Goal: Information Seeking & Learning: Learn about a topic

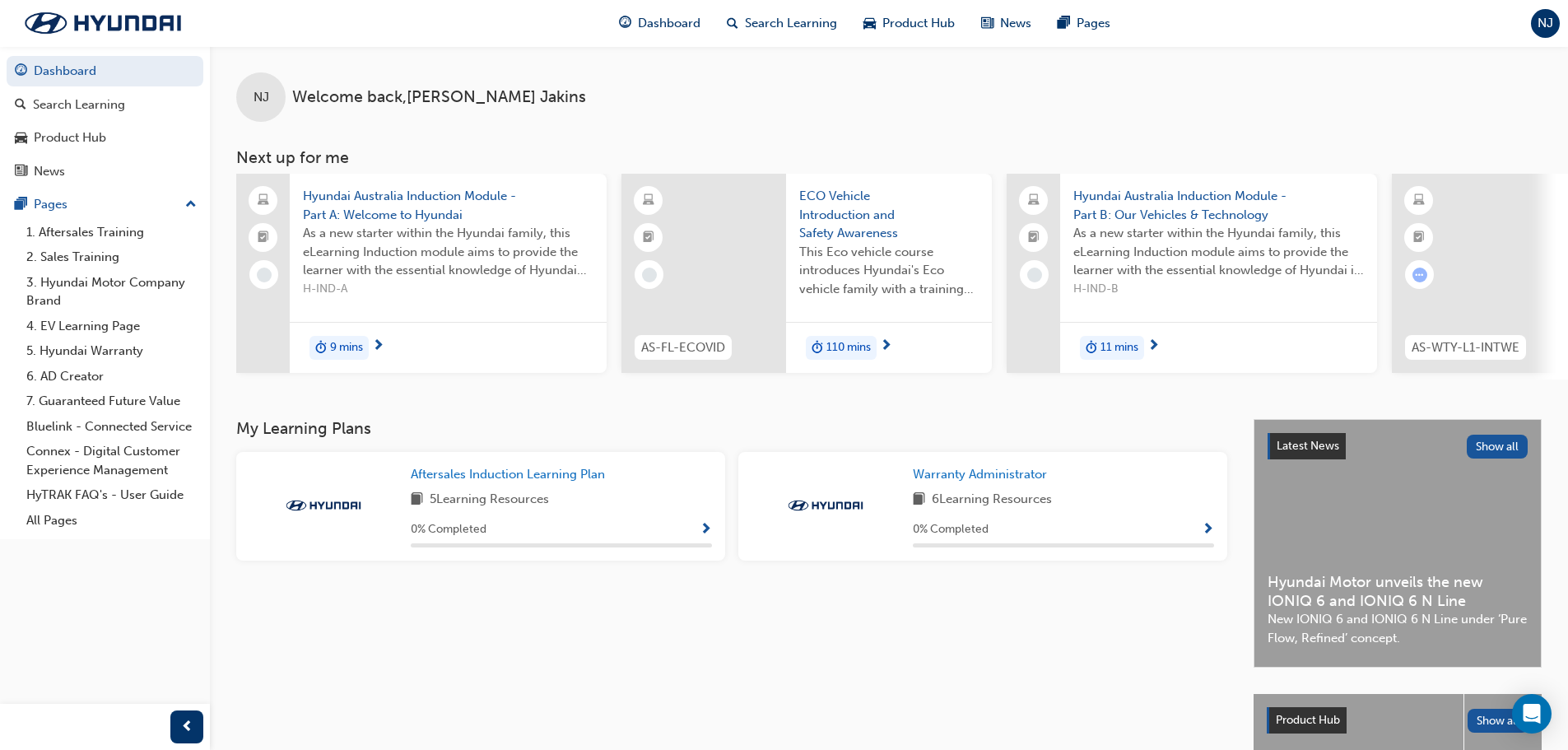
click at [344, 506] on img at bounding box center [323, 506] width 91 height 17
click at [504, 511] on span "5 Learning Resources" at bounding box center [489, 501] width 119 height 21
click at [705, 524] on div "Aftersales Induction Learning Plan 5 Learning Resources 0 % Completed" at bounding box center [560, 506] width 301 height 82
click at [700, 538] on span "Show Progress" at bounding box center [706, 531] width 12 height 15
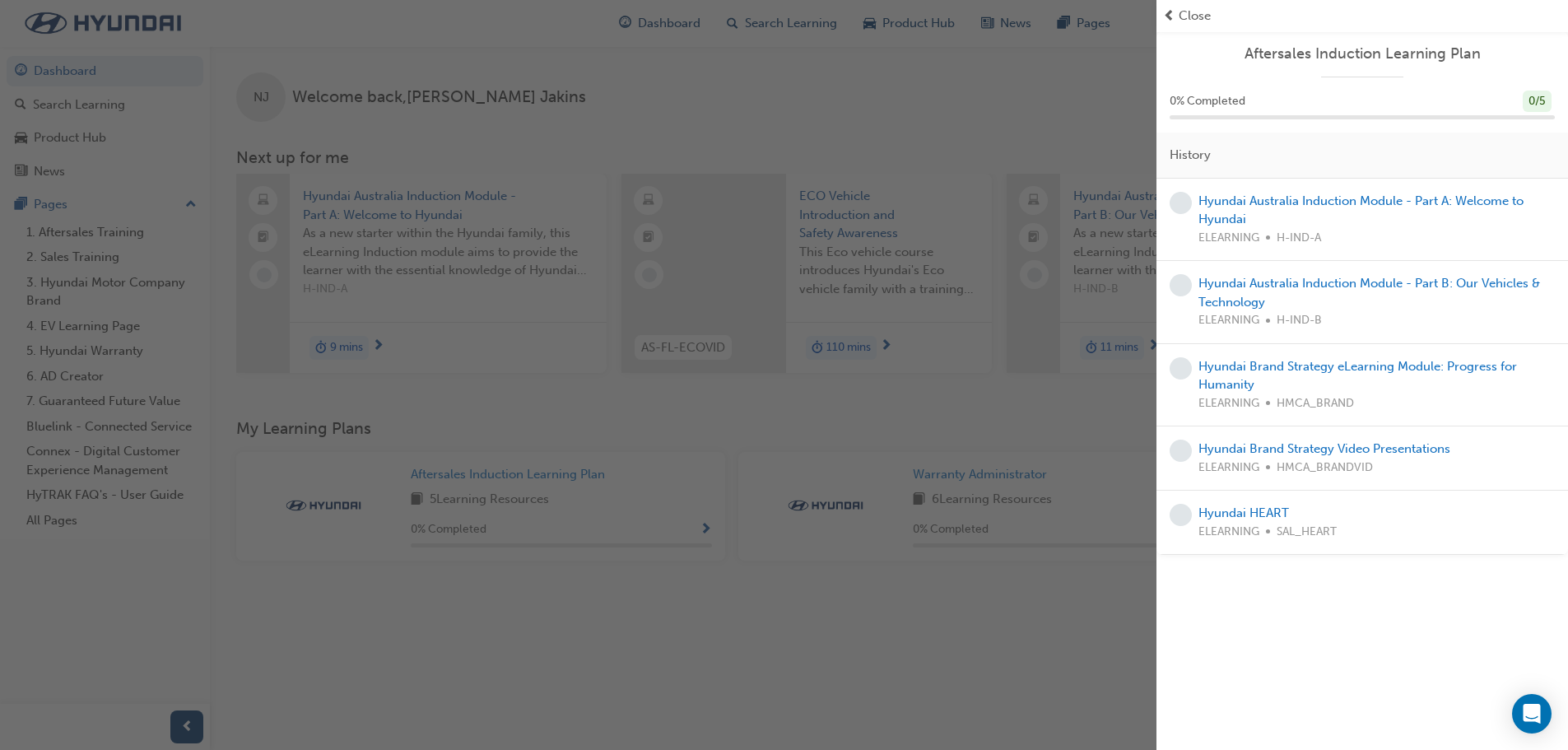
click at [863, 240] on div "button" at bounding box center [578, 375] width 1157 height 750
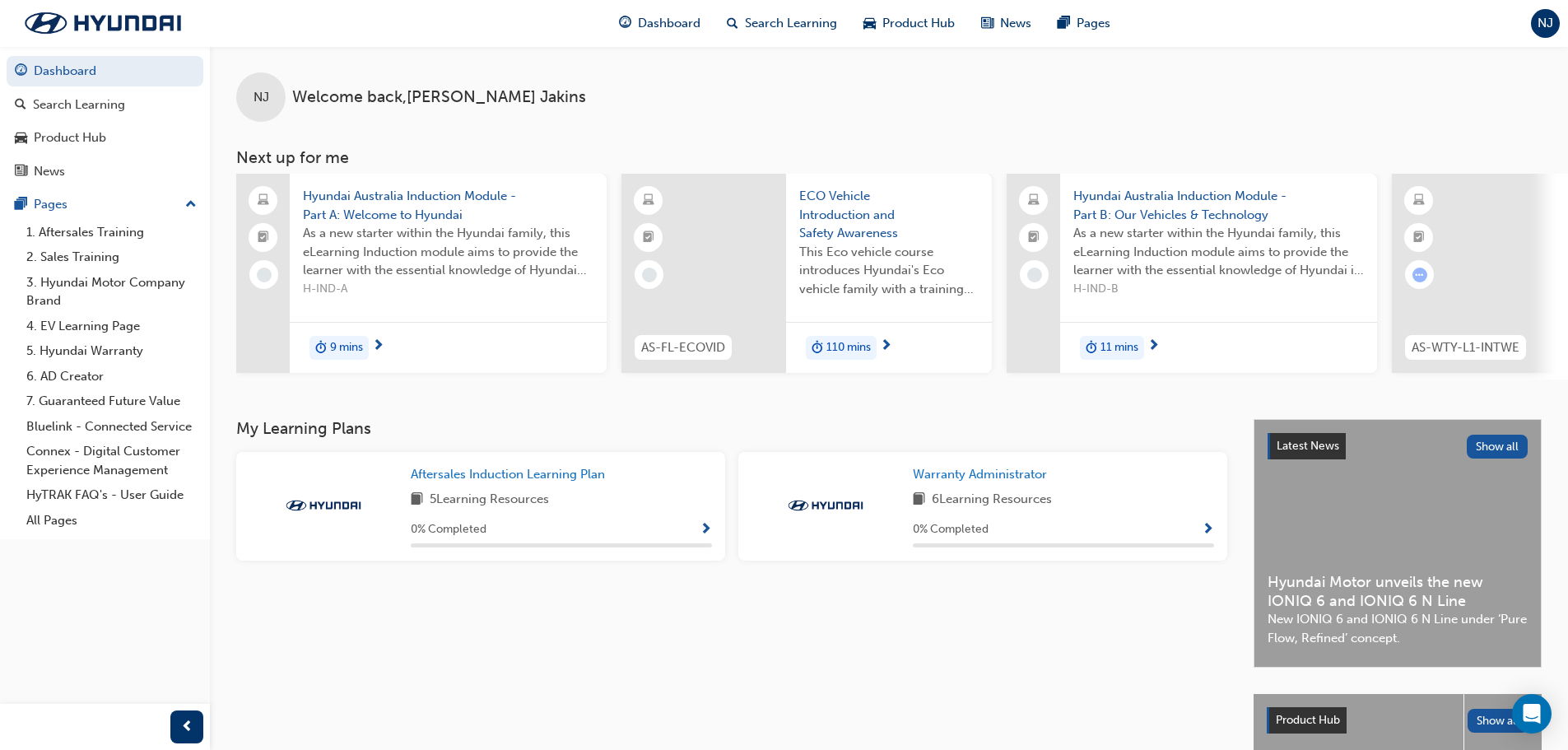
click at [1540, 17] on span "NJ" at bounding box center [1546, 23] width 16 height 19
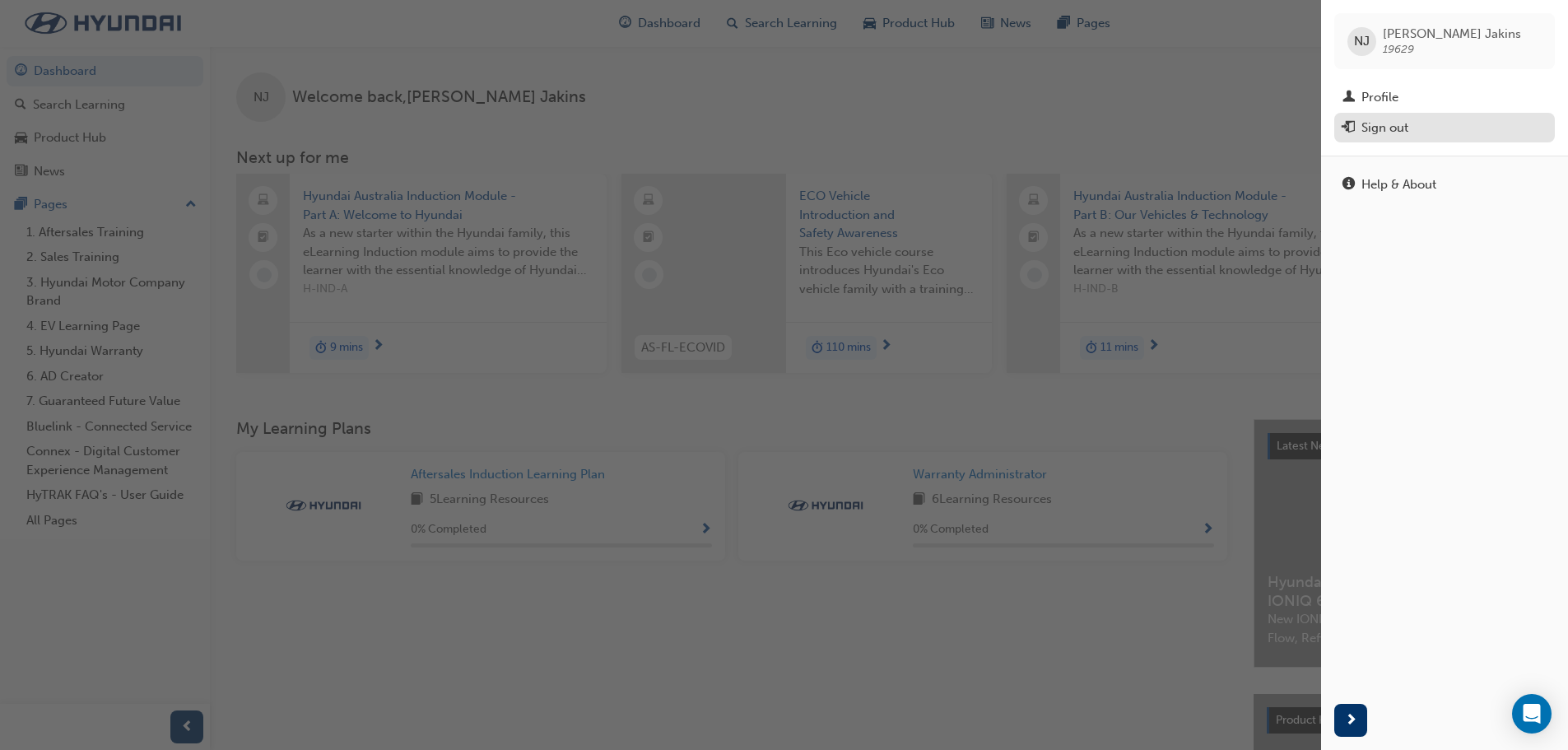
click at [1421, 126] on div "Sign out" at bounding box center [1445, 128] width 204 height 21
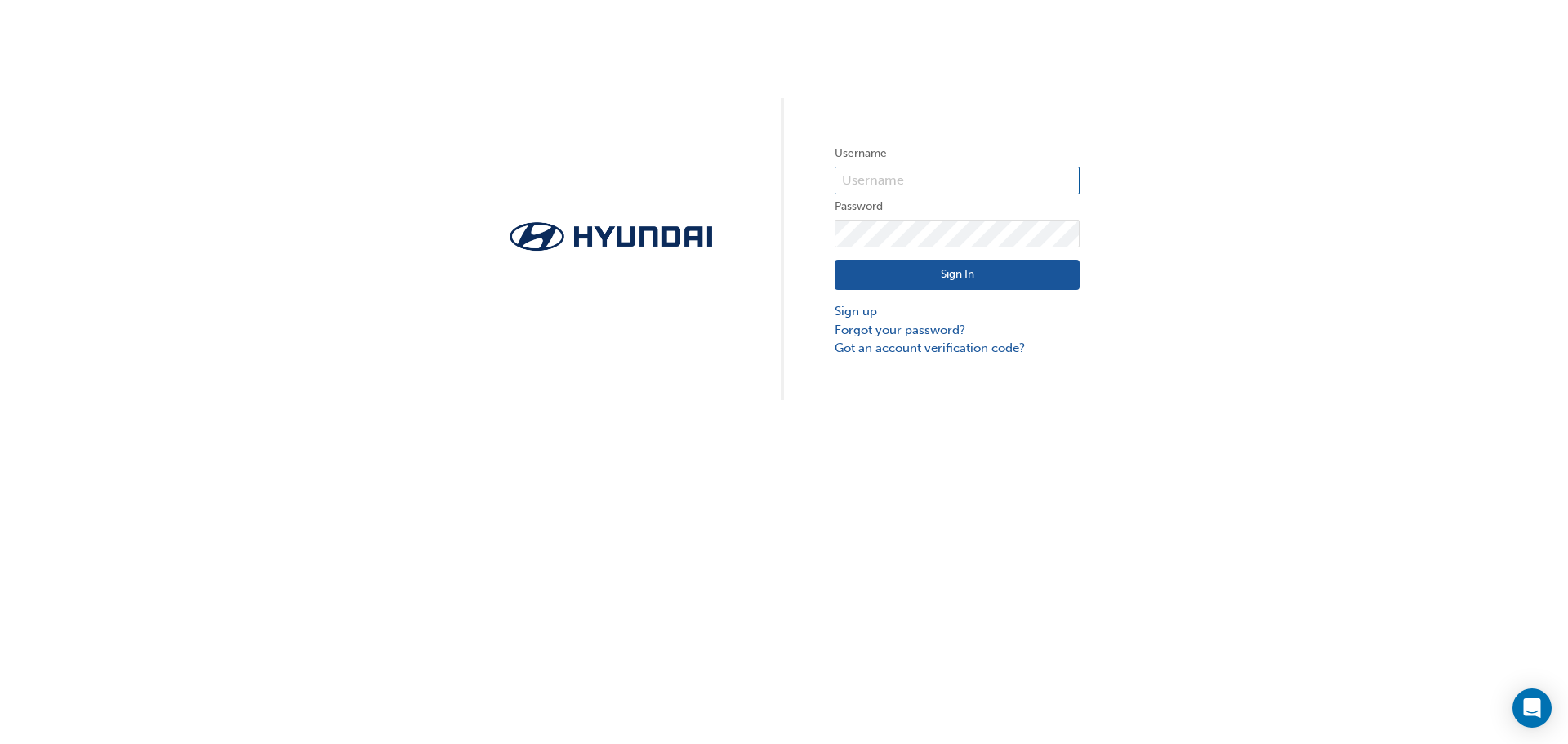
type input "19629"
click at [861, 188] on input "19629" at bounding box center [958, 180] width 246 height 28
click at [934, 287] on button "Sign In" at bounding box center [958, 274] width 246 height 31
